Goal: Transaction & Acquisition: Purchase product/service

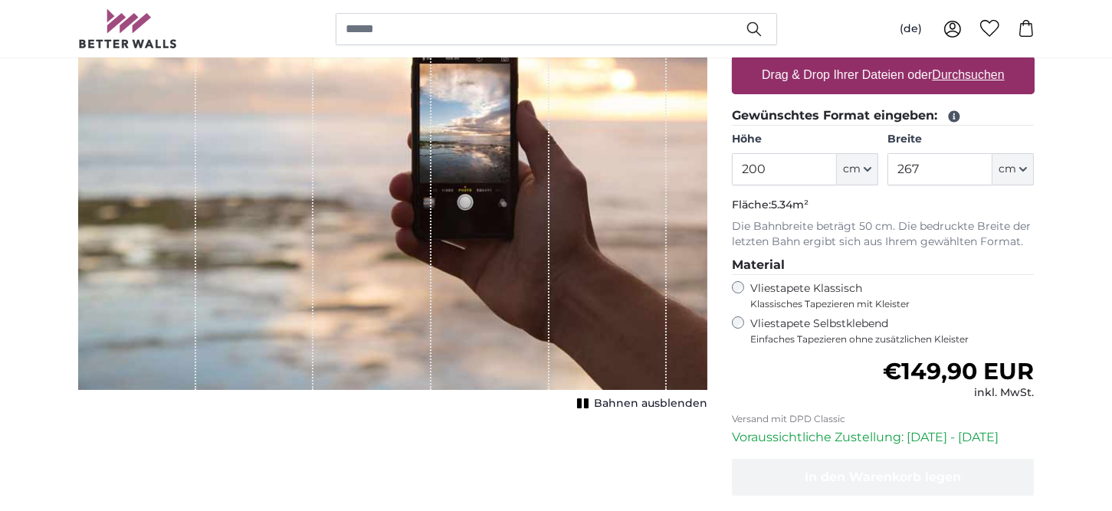
scroll to position [230, 0]
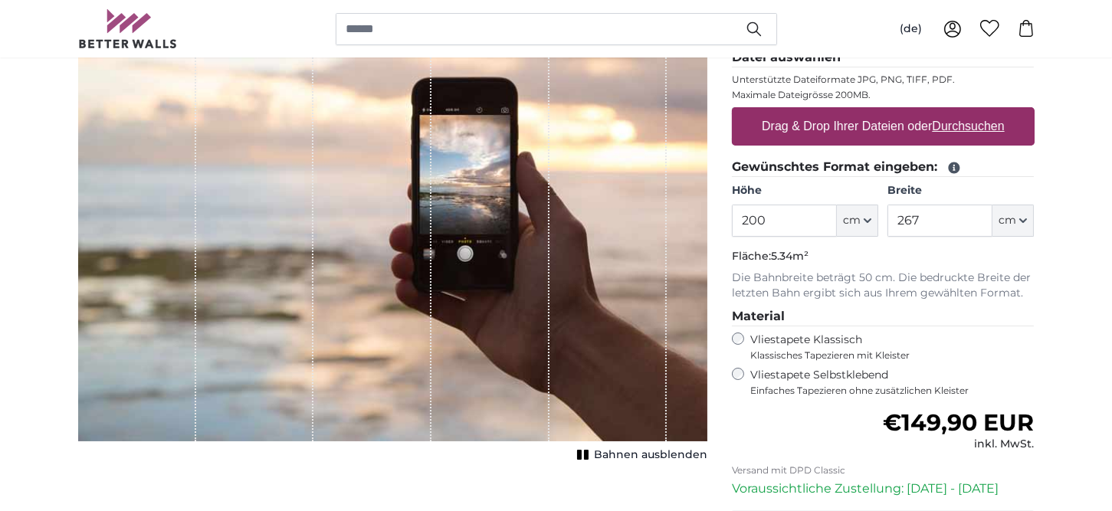
click at [806, 369] on label "Vliestapete Selbstklebend Einfaches Tapezieren ohne zusätzlichen Kleister" at bounding box center [892, 382] width 284 height 29
drag, startPoint x: 770, startPoint y: 219, endPoint x: 620, endPoint y: 218, distance: 150.2
click at [628, 218] on product-detail "Abbrechen Bild zuschneiden Bahnen ausblenden Eigenes Foto als Tapete Nr. WQ553 …" at bounding box center [556, 302] width 981 height 715
type input "100"
click at [896, 222] on input "267" at bounding box center [940, 221] width 105 height 32
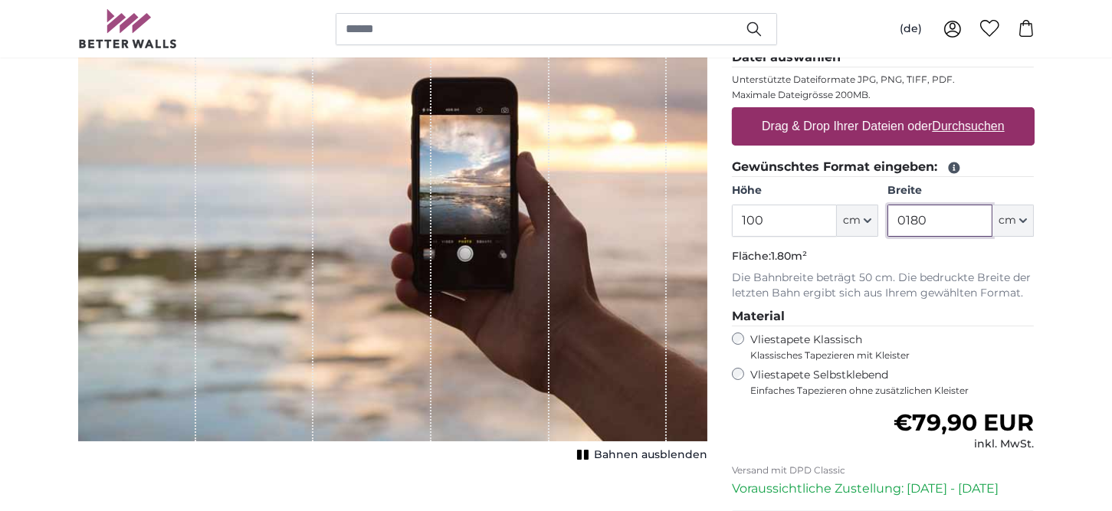
click at [901, 221] on input "0180" at bounding box center [940, 221] width 105 height 32
click at [904, 218] on input "0180" at bounding box center [940, 221] width 105 height 32
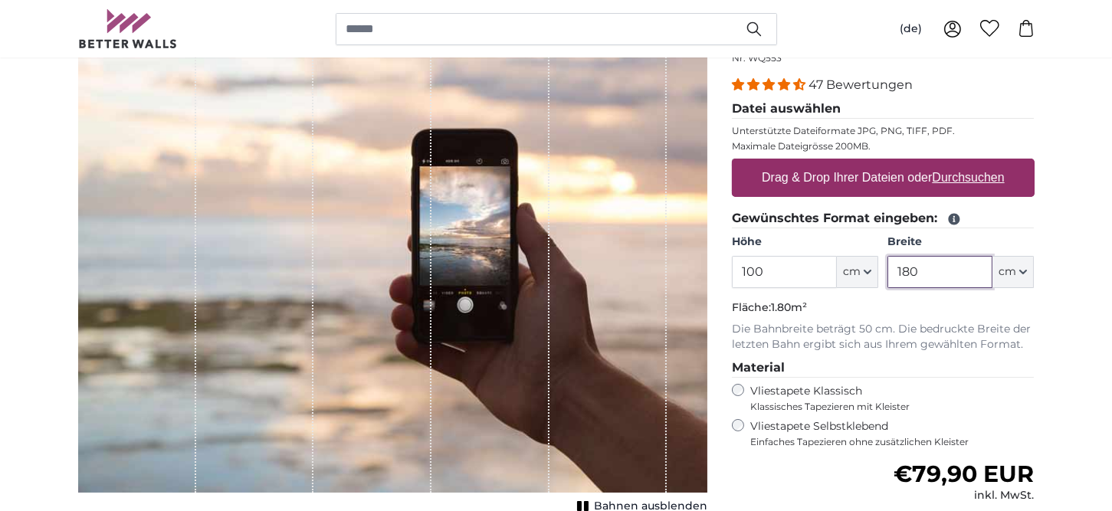
scroll to position [153, 0]
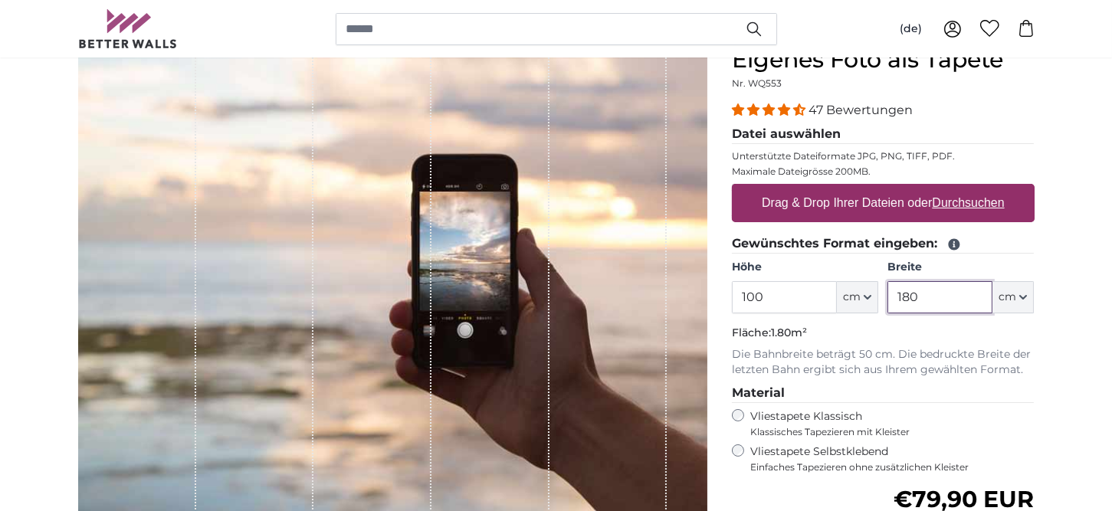
type input "180"
